Goal: Task Accomplishment & Management: Complete application form

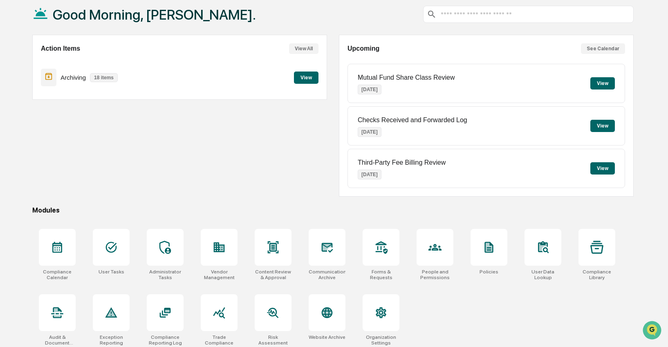
scroll to position [50, 0]
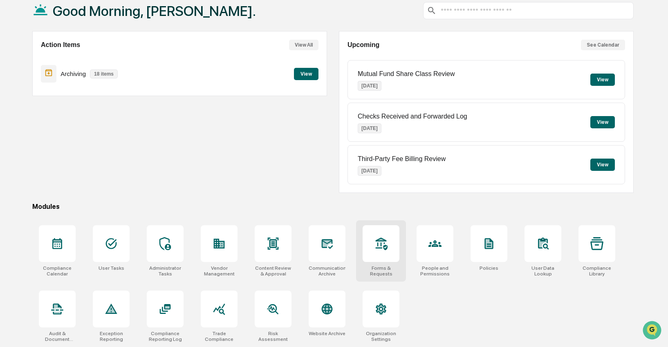
click at [371, 227] on div at bounding box center [381, 243] width 37 height 37
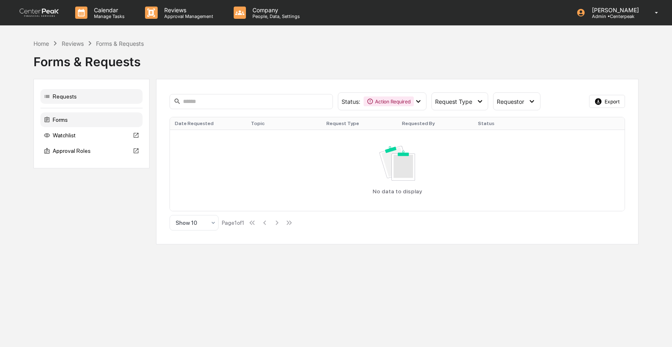
click at [100, 124] on div "Forms" at bounding box center [91, 119] width 102 height 15
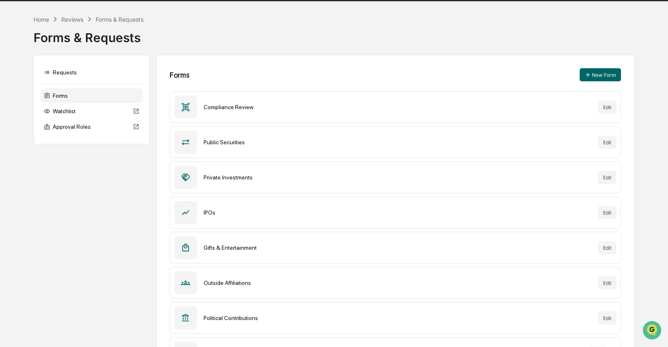
scroll to position [133, 0]
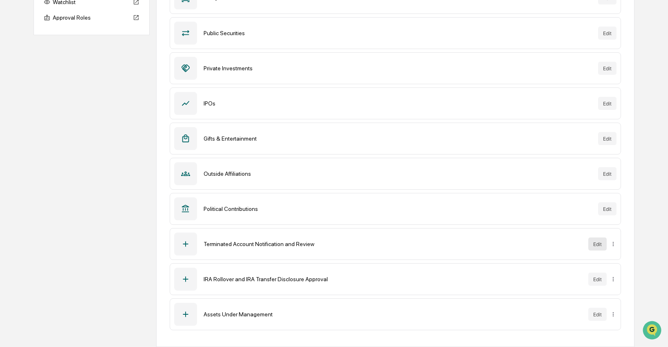
click at [593, 245] on button "Edit" at bounding box center [597, 244] width 18 height 13
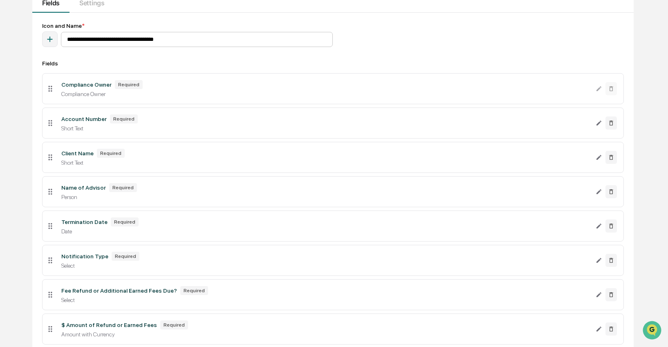
scroll to position [91, 0]
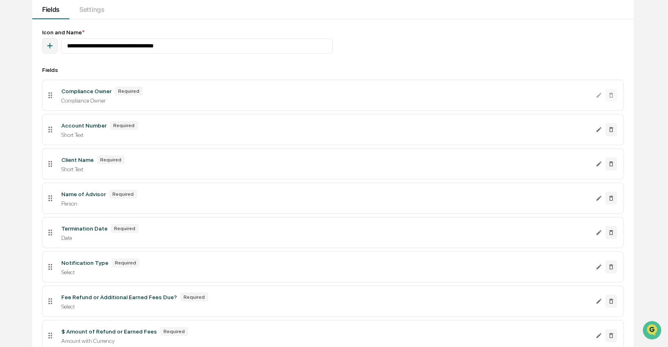
click at [51, 49] on icon "button" at bounding box center [49, 45] width 9 height 9
type input "*********"
click at [13, 101] on icon at bounding box center [11, 98] width 5 height 5
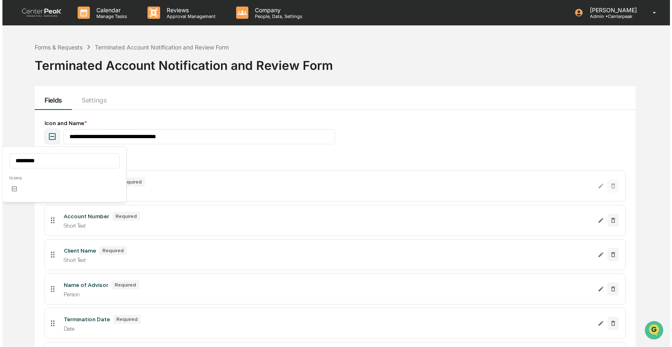
scroll to position [231, 0]
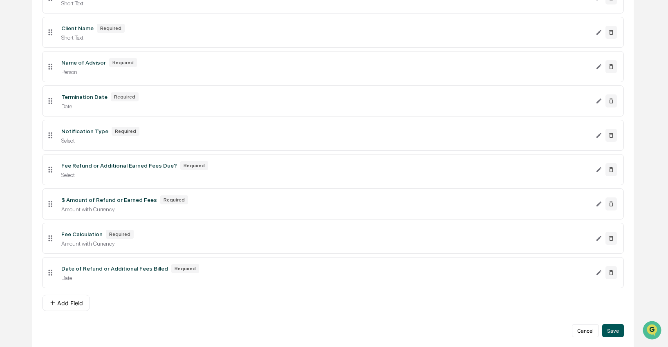
click at [609, 332] on button "Save" at bounding box center [613, 330] width 22 height 13
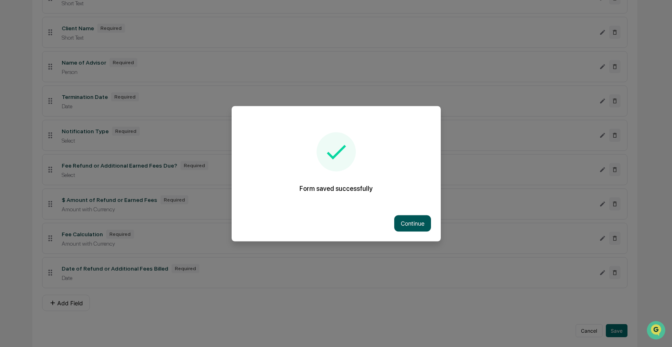
click at [424, 226] on button "Continue" at bounding box center [412, 223] width 37 height 16
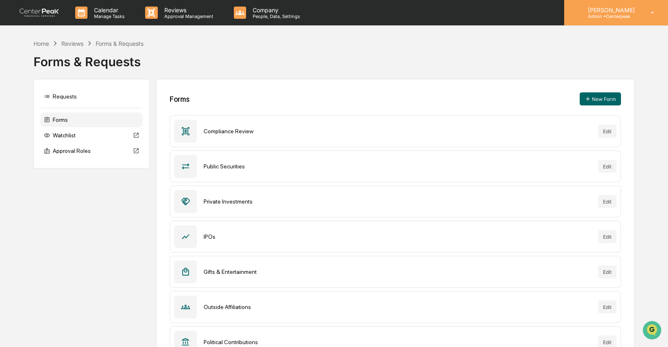
click at [630, 7] on p "[PERSON_NAME]" at bounding box center [610, 10] width 58 height 7
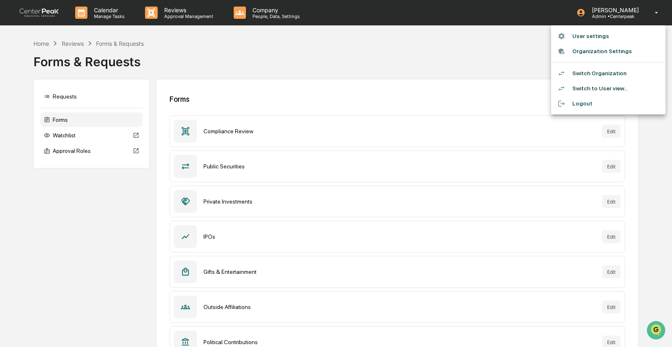
click at [613, 72] on li "Switch Organization" at bounding box center [608, 73] width 114 height 15
